Goal: Task Accomplishment & Management: Manage account settings

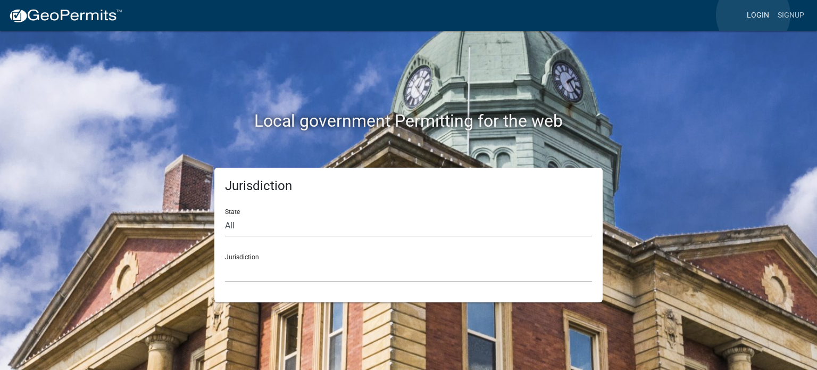
click at [753, 15] on link "Login" at bounding box center [758, 15] width 31 height 20
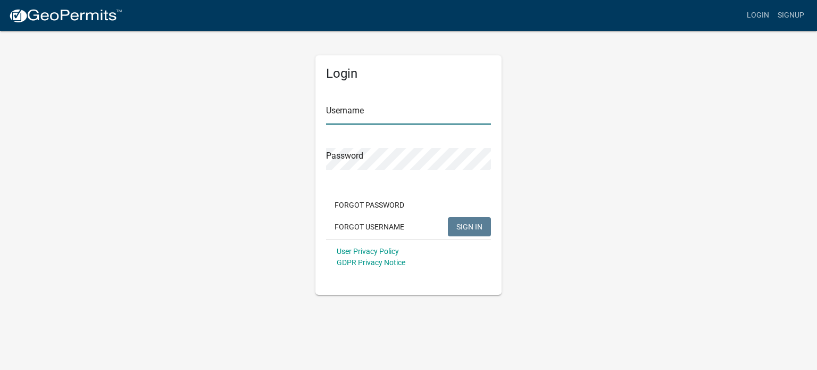
type input "RLcarroll"
click at [477, 223] on span "SIGN IN" at bounding box center [470, 226] width 26 height 9
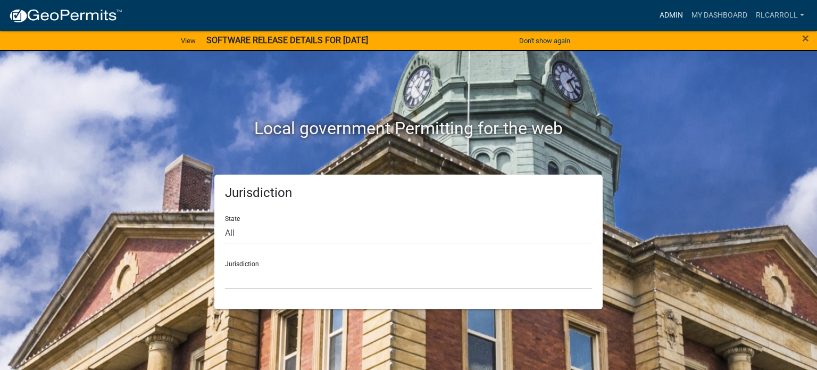
click at [673, 14] on link "Admin" at bounding box center [672, 15] width 32 height 20
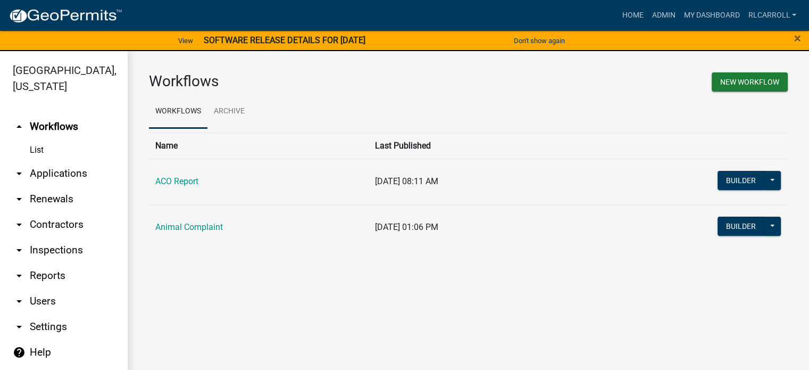
click at [80, 170] on link "arrow_drop_down Applications" at bounding box center [64, 174] width 128 height 26
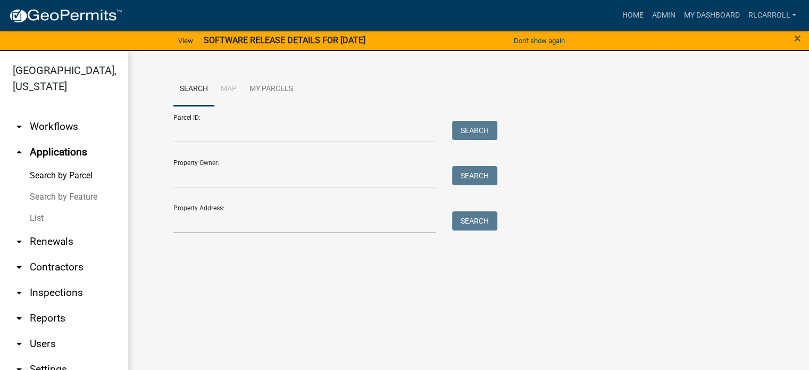
click at [34, 217] on link "List" at bounding box center [64, 218] width 128 height 21
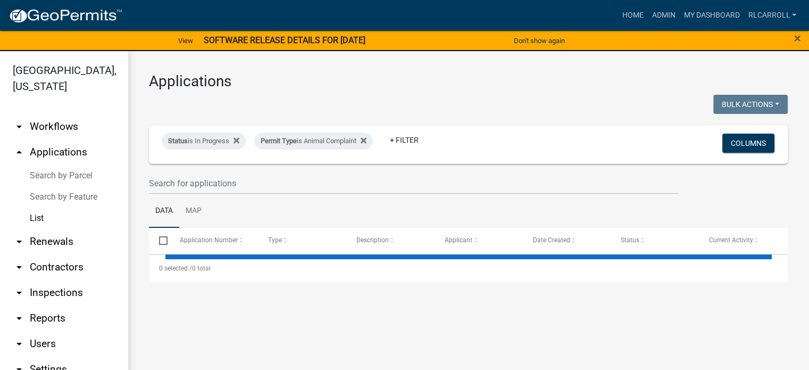
select select "3: 100"
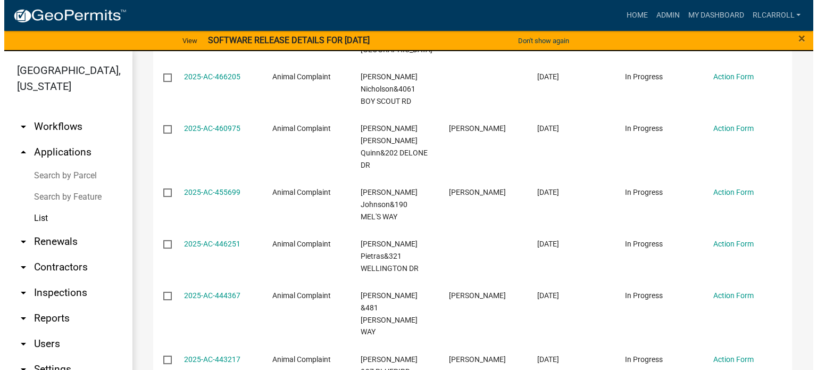
scroll to position [594, 0]
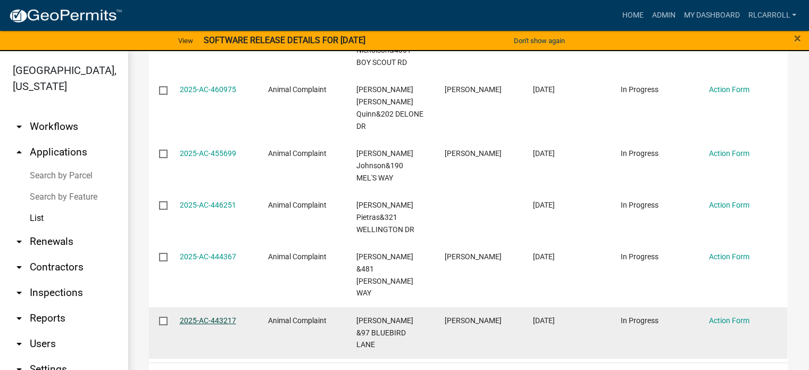
click at [212, 316] on link "2025-AC-443217" at bounding box center [208, 320] width 56 height 9
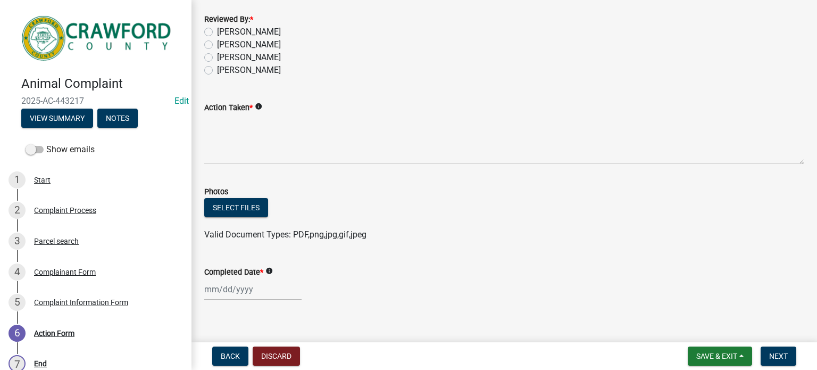
scroll to position [60, 0]
click at [55, 302] on div "Complaint Information Form" at bounding box center [81, 302] width 94 height 7
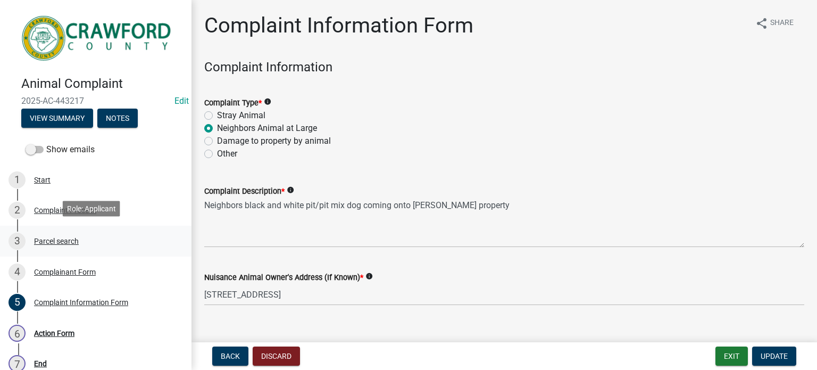
click at [47, 242] on div "Parcel search" at bounding box center [56, 240] width 45 height 7
